Goal: Check status: Check status

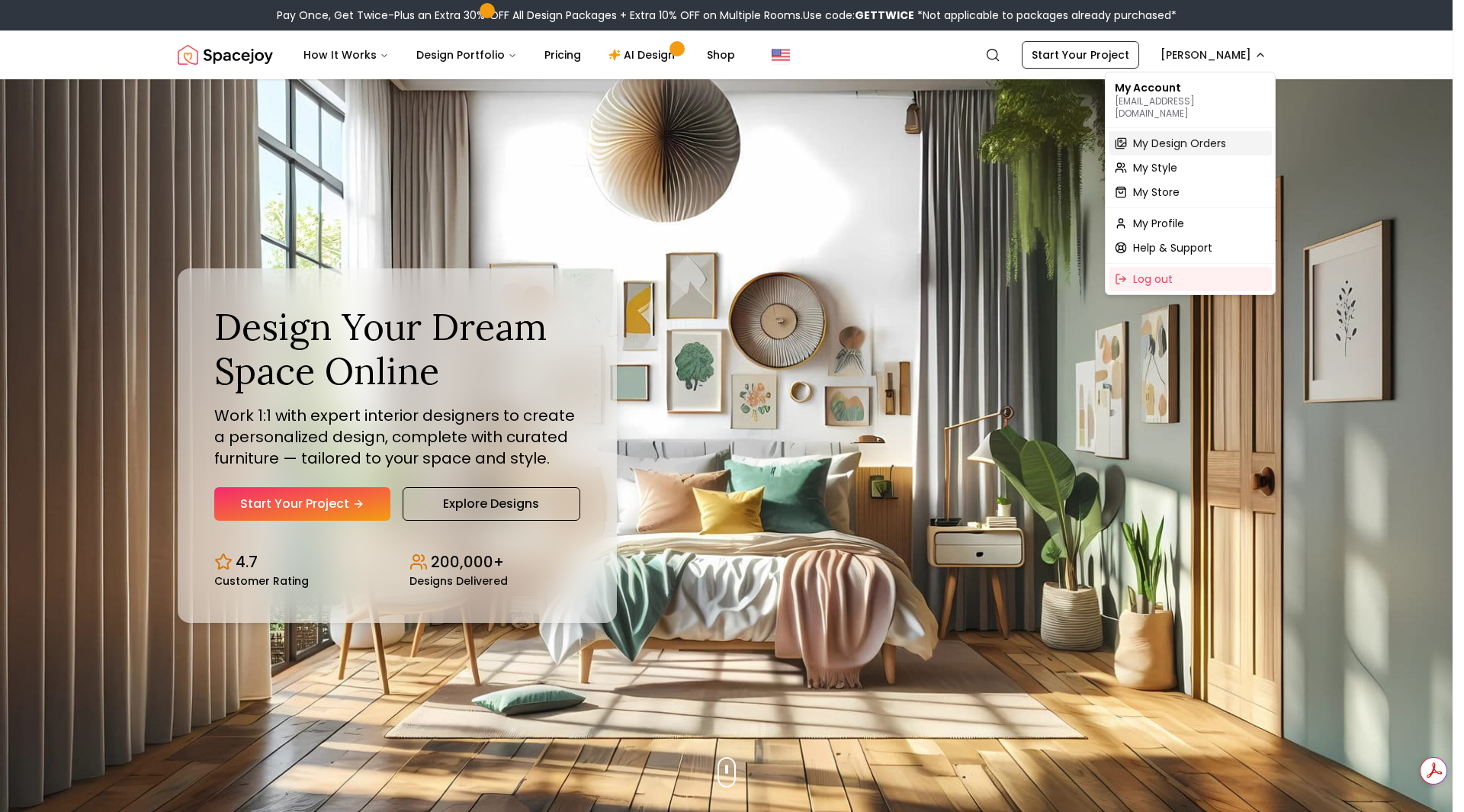
click at [1174, 136] on span "My Design Orders" at bounding box center [1179, 143] width 93 height 15
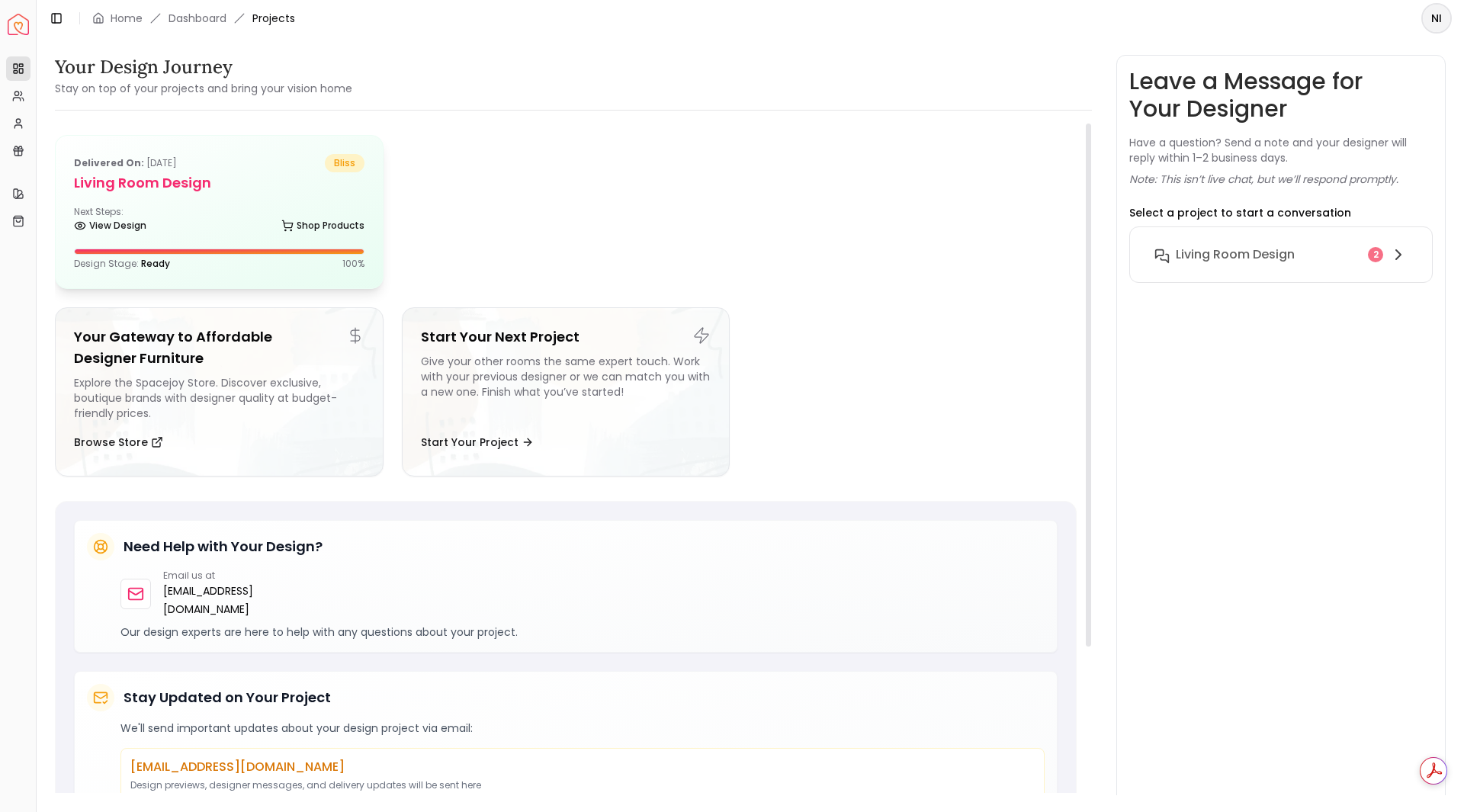
click at [281, 204] on div "Delivered on: [DATE] bliss Living Room design Next Steps: View Design Shop Prod…" at bounding box center [219, 211] width 327 height 152
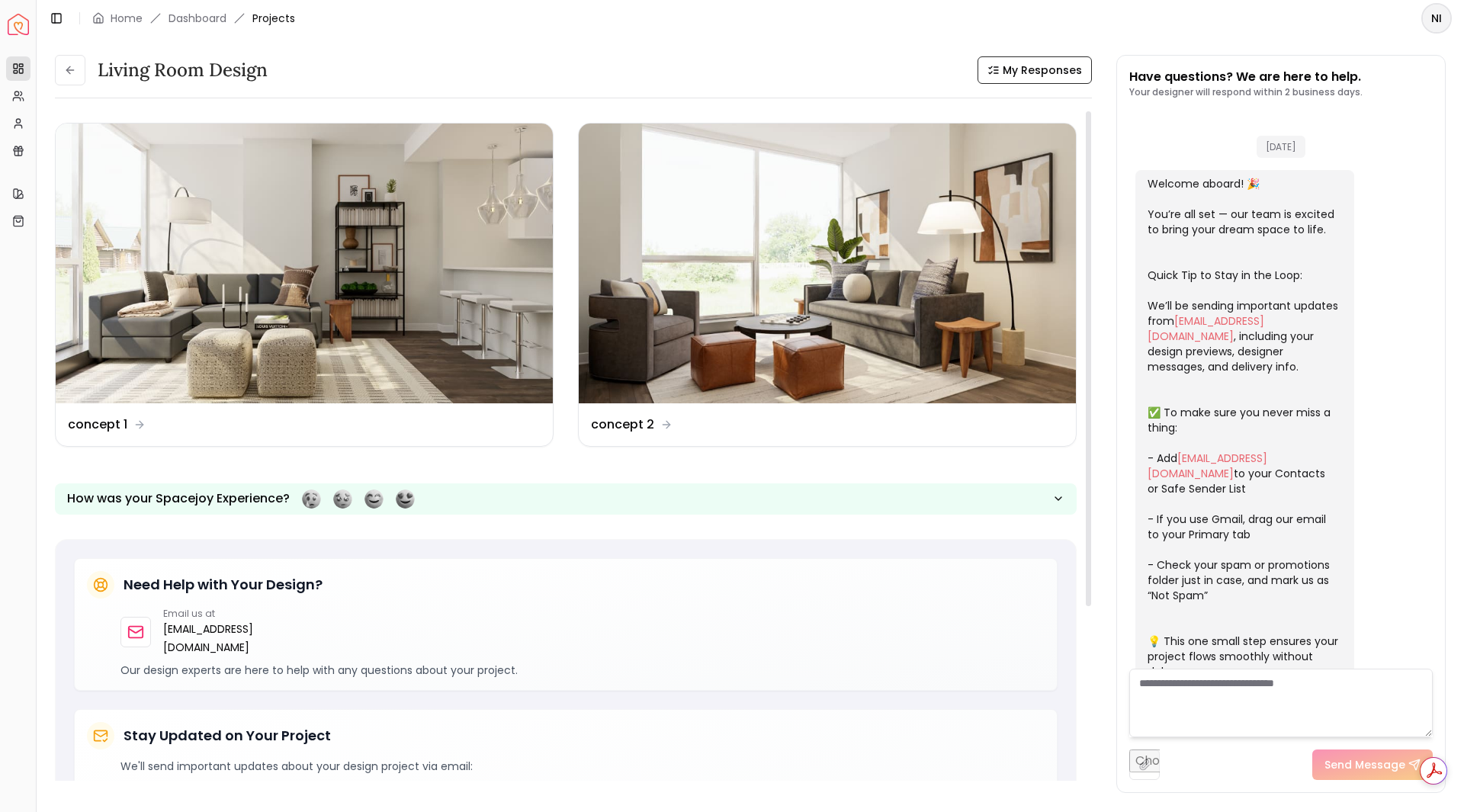
scroll to position [2564, 0]
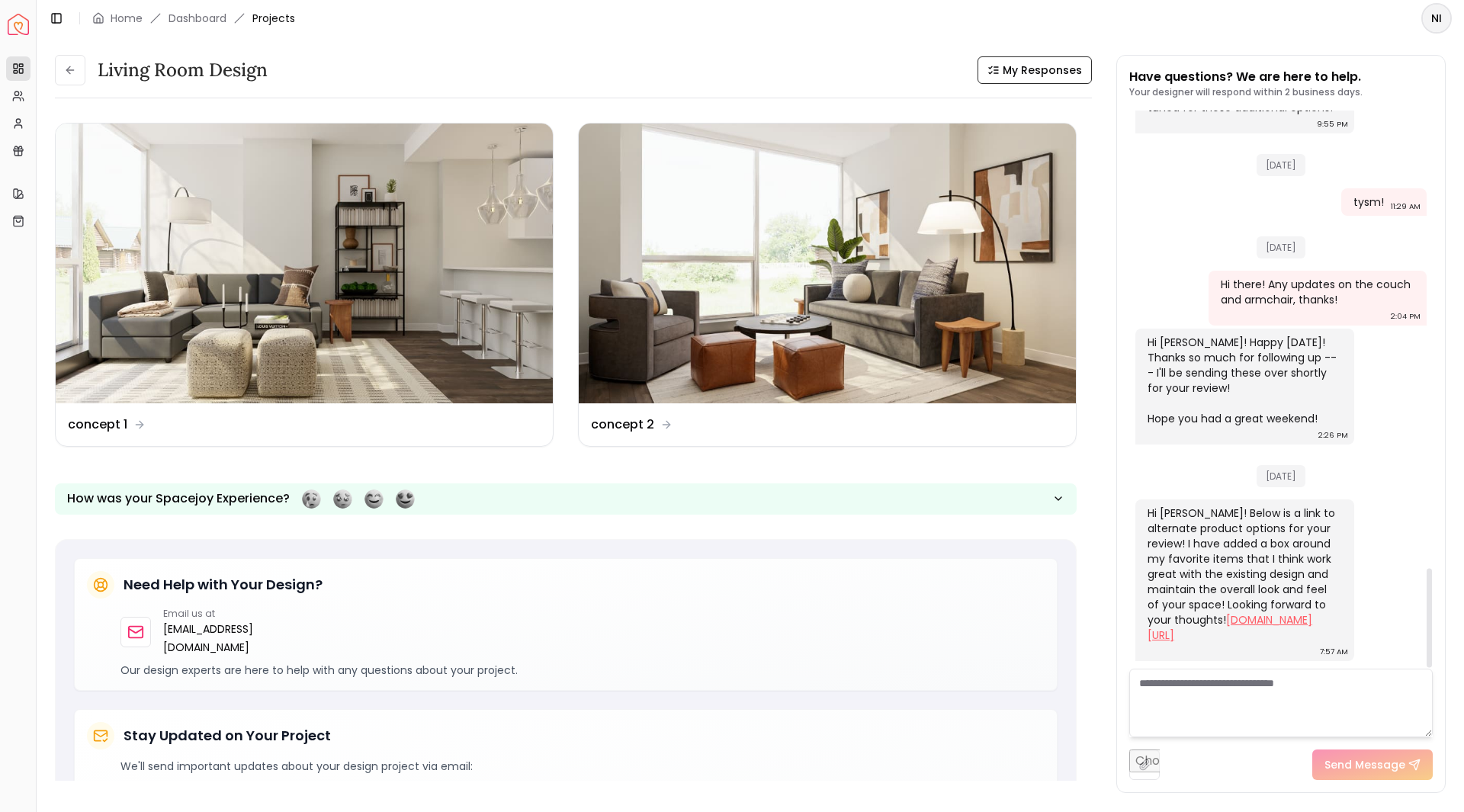
click at [1204, 612] on link "[DOMAIN_NAME][URL]" at bounding box center [1229, 627] width 164 height 30
